Goal: Task Accomplishment & Management: Manage account settings

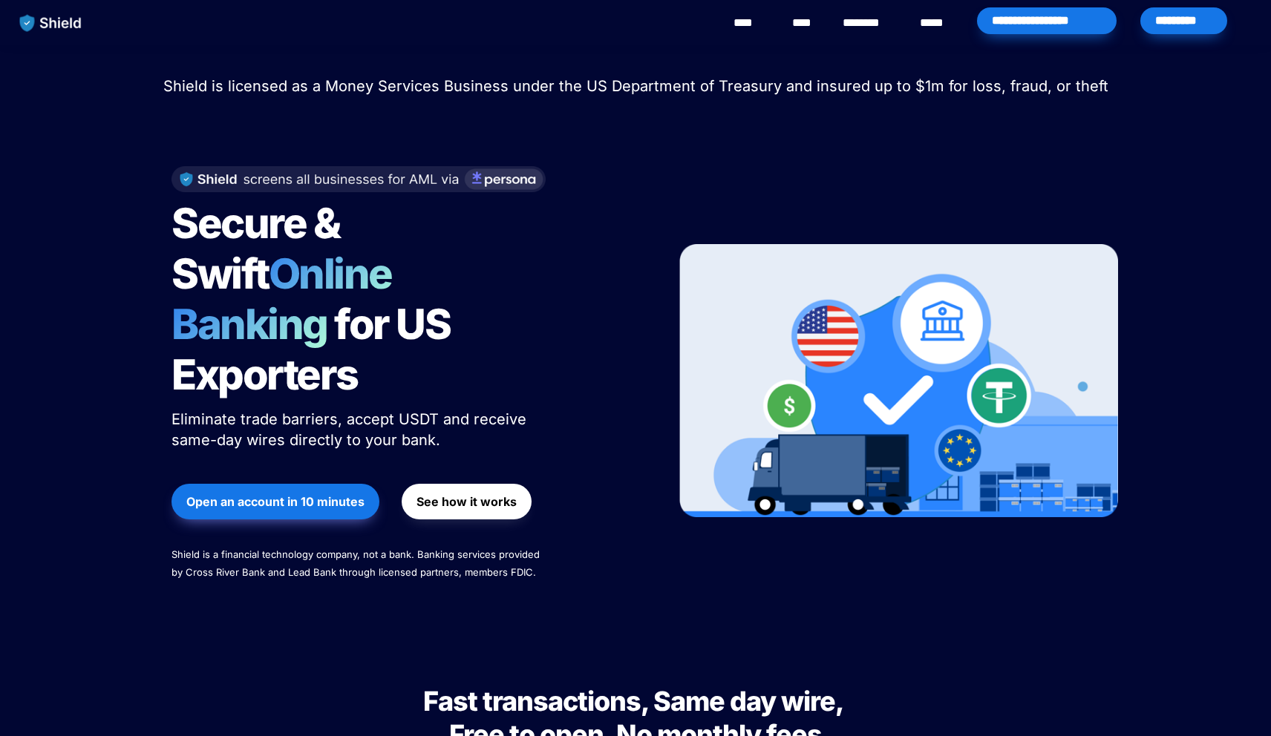
click at [1189, 30] on div "*********" at bounding box center [1183, 20] width 87 height 27
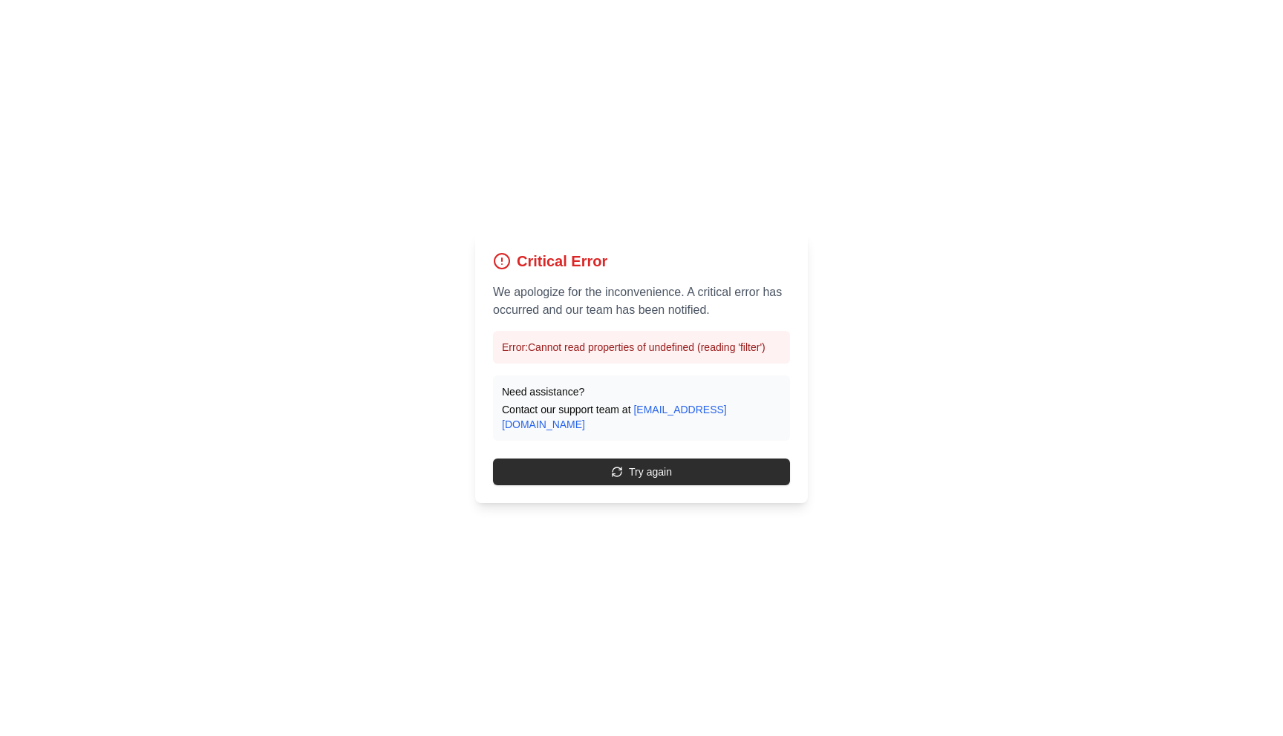
click at [625, 465] on button "Try again" at bounding box center [641, 472] width 297 height 27
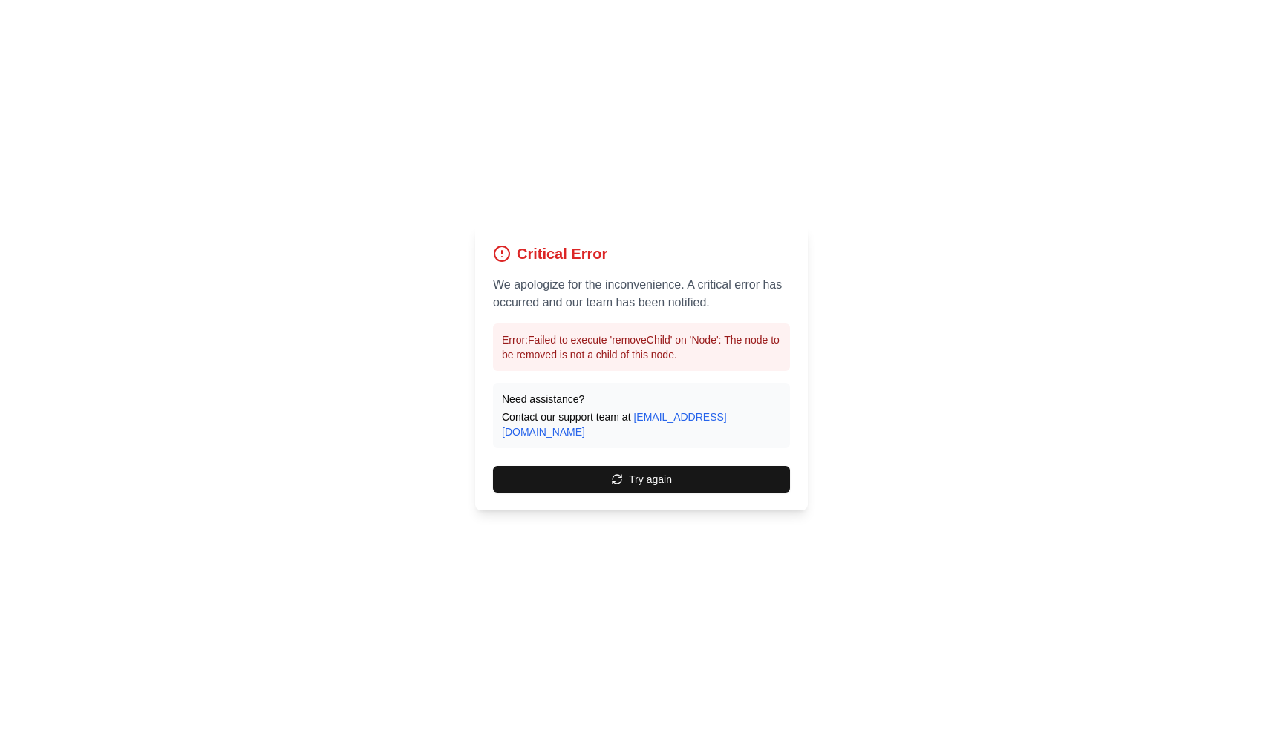
click at [625, 466] on button "Try again" at bounding box center [641, 479] width 297 height 27
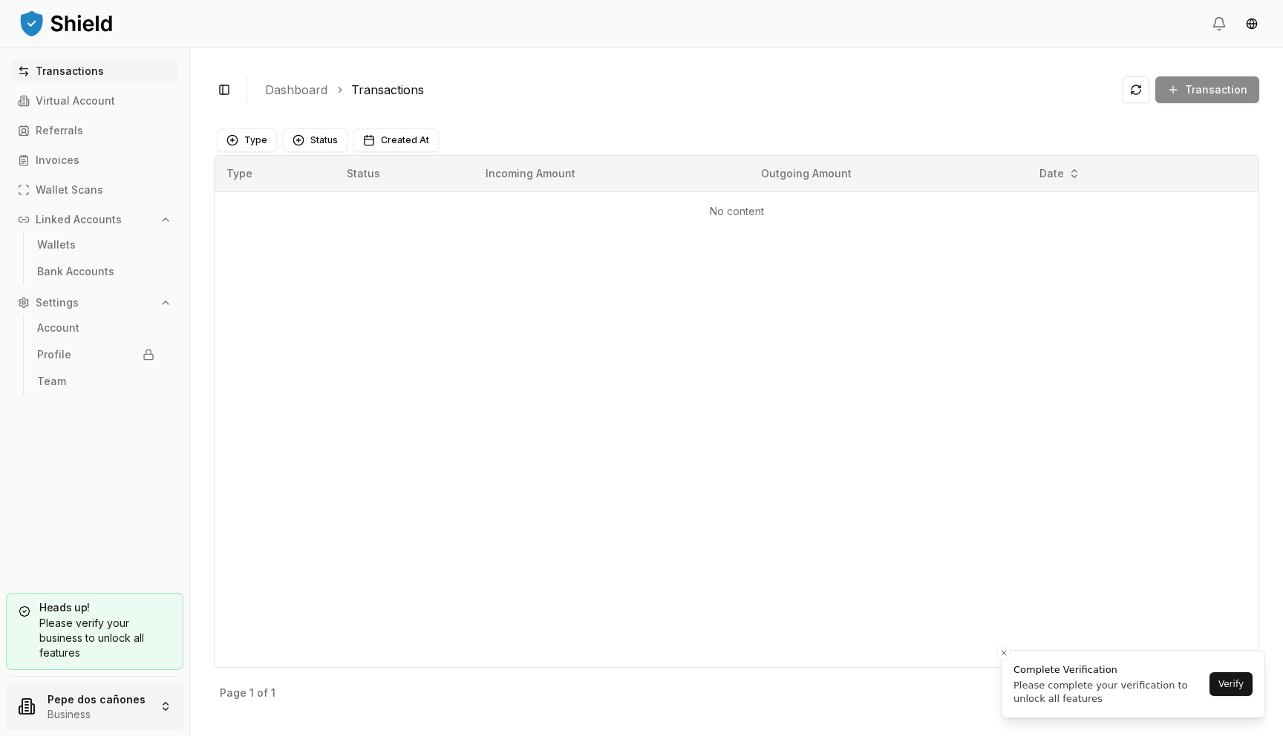
click at [77, 726] on html "Transactions Virtual Account Referrals Invoices Wallet Scans Linked Accounts Wa…" at bounding box center [641, 368] width 1283 height 736
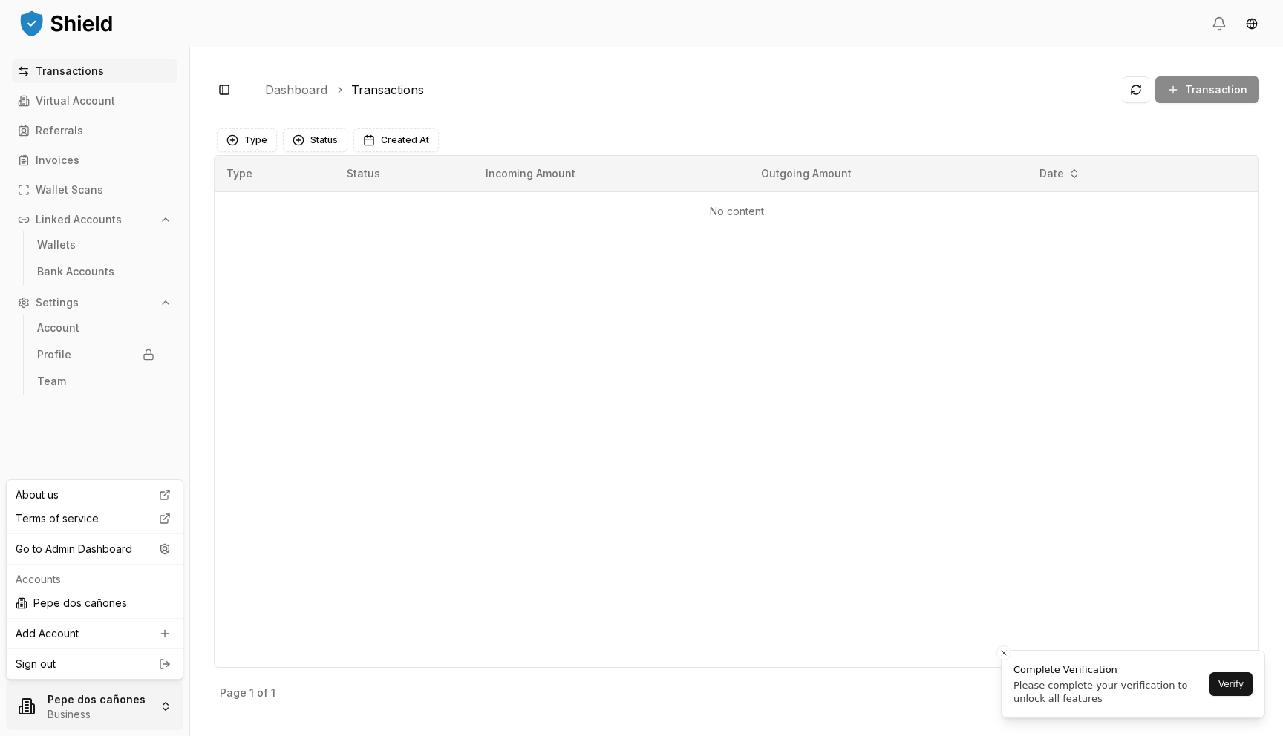
click at [79, 719] on html "Transactions Virtual Account Referrals Invoices Wallet Scans Linked Accounts Wa…" at bounding box center [641, 368] width 1283 height 736
click at [120, 546] on div "Go to Admin Dashboard" at bounding box center [95, 549] width 170 height 24
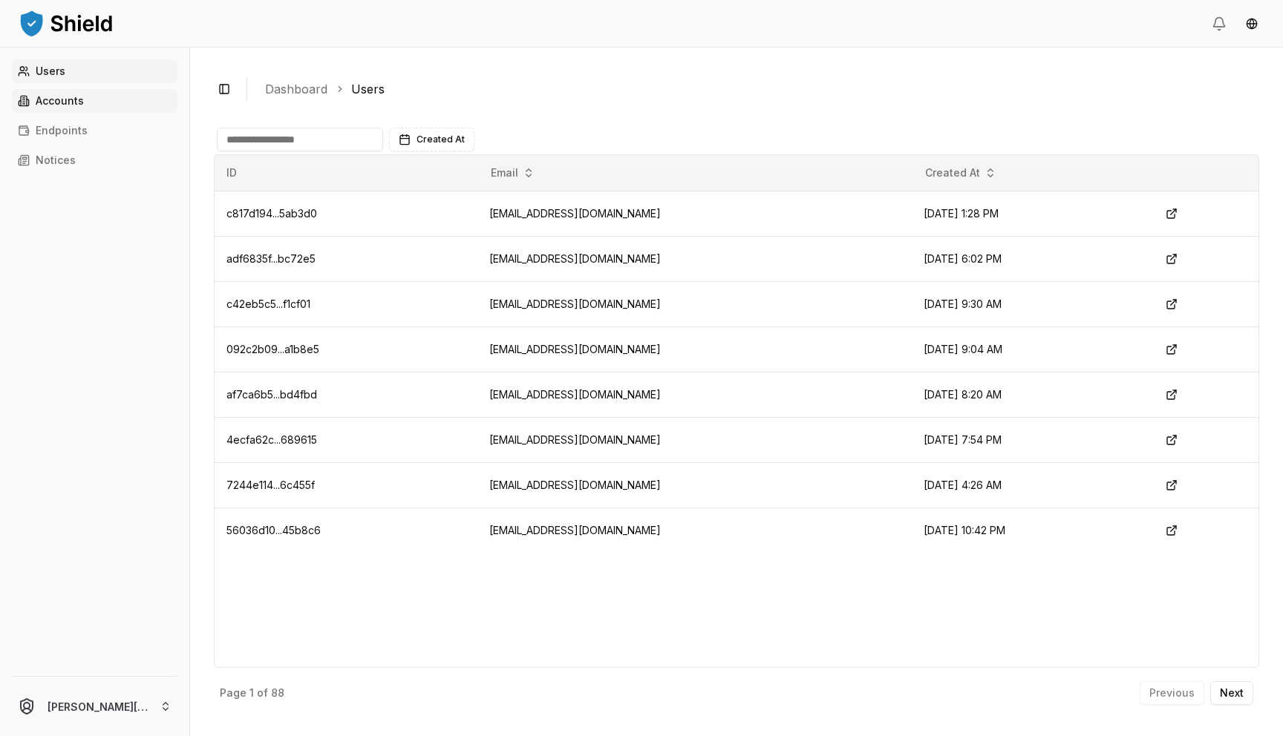
click at [54, 106] on p "Accounts" at bounding box center [60, 101] width 48 height 10
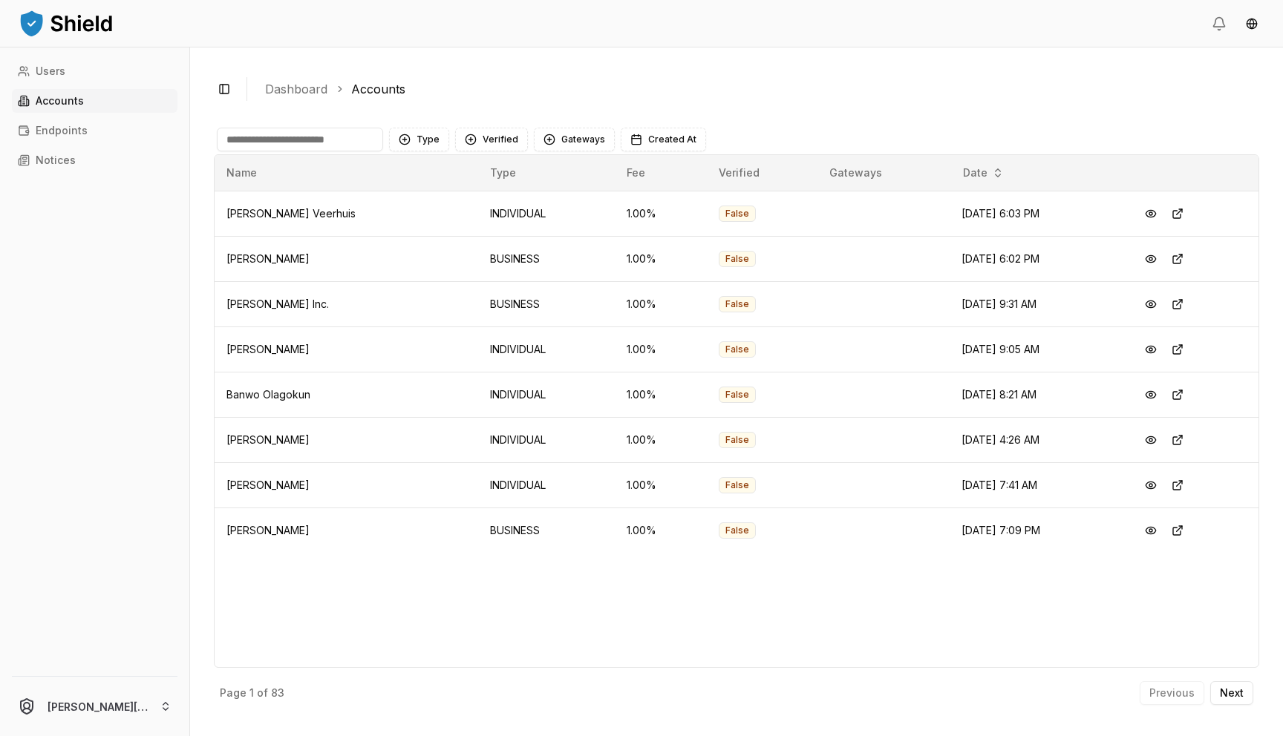
click at [51, 106] on p "Accounts" at bounding box center [60, 101] width 48 height 10
click at [338, 133] on input at bounding box center [300, 140] width 166 height 24
type input "*****"
click at [523, 145] on button "Verified" at bounding box center [491, 140] width 73 height 24
click at [501, 229] on span "NOT VERIFIED" at bounding box center [516, 224] width 70 height 15
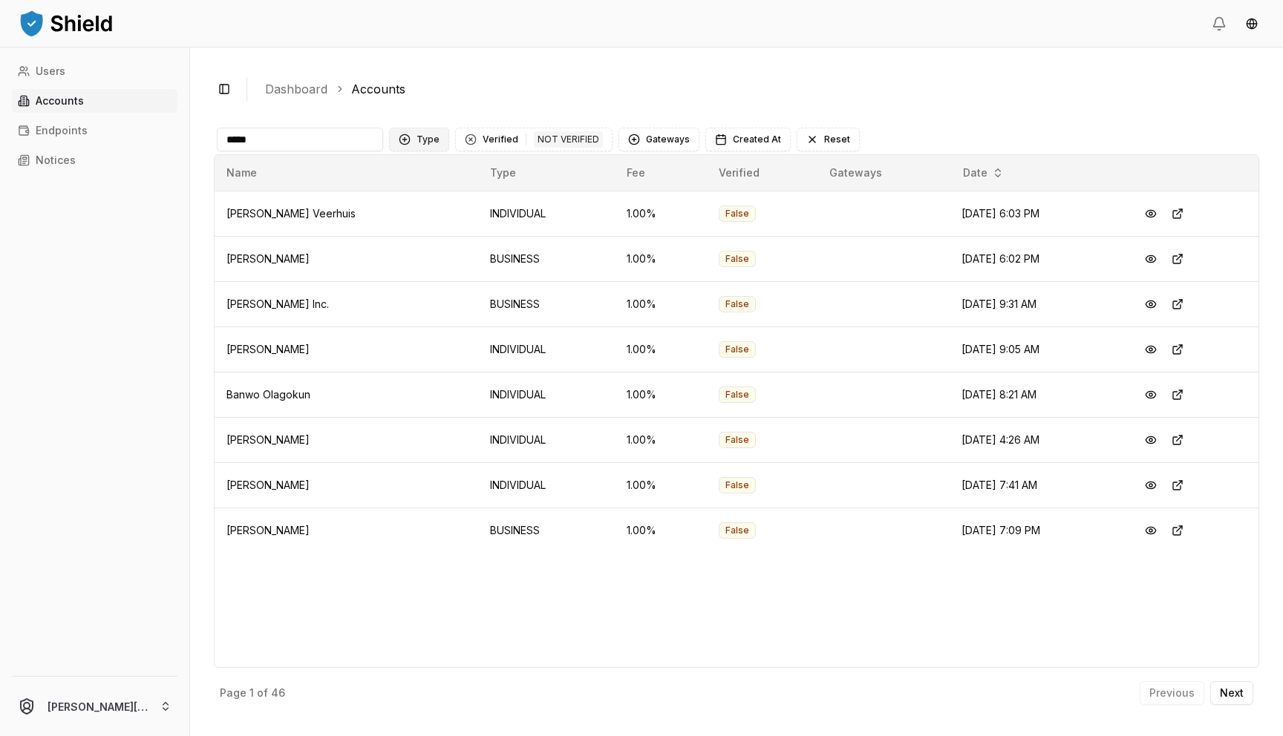
click at [424, 140] on button "Type" at bounding box center [419, 140] width 60 height 24
click at [427, 229] on span "BUSINESS" at bounding box center [441, 224] width 50 height 15
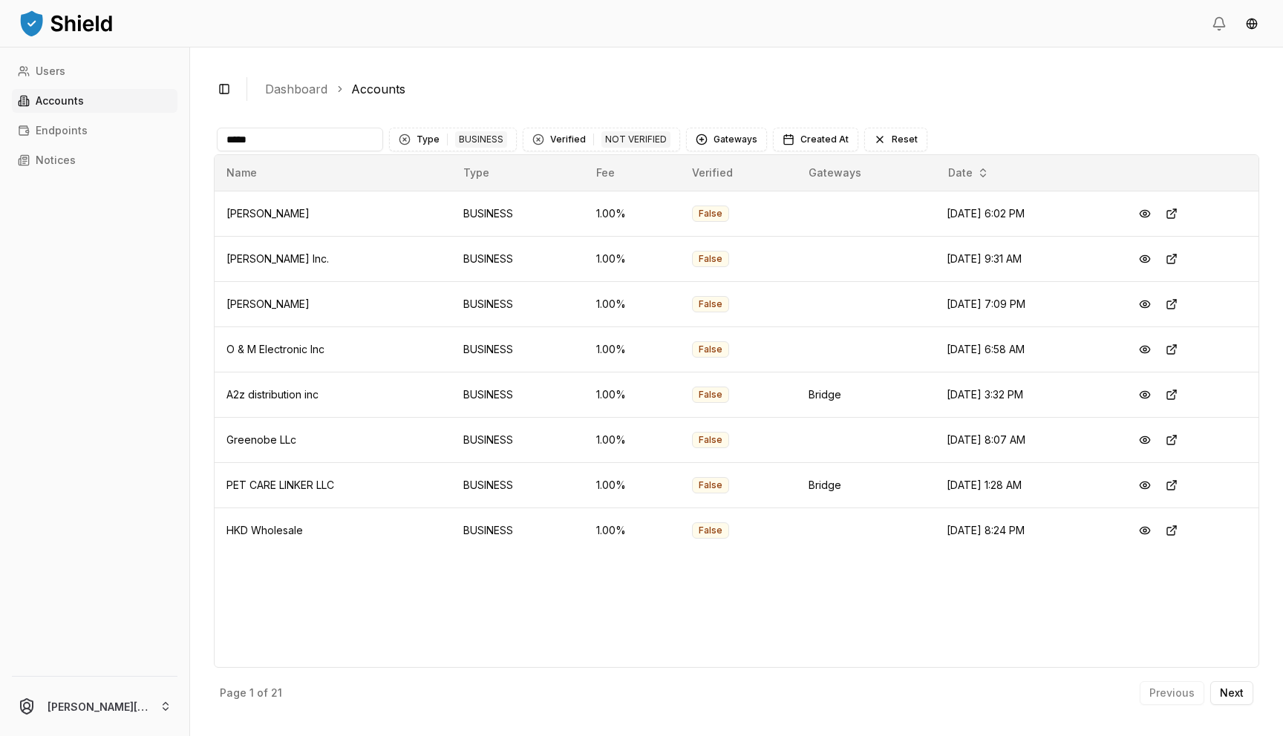
click at [317, 134] on input "*****" at bounding box center [300, 140] width 166 height 24
click at [1185, 353] on button at bounding box center [1171, 349] width 27 height 27
